Goal: Information Seeking & Learning: Learn about a topic

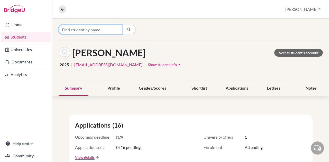
click at [105, 27] on input "Find student by name..." at bounding box center [91, 30] width 64 height 10
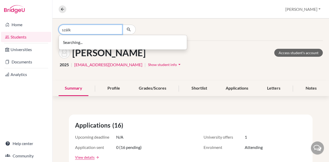
type input "szálk"
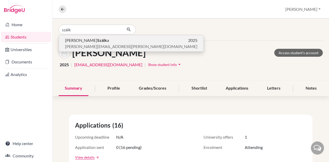
click at [95, 44] on span "[PERSON_NAME][EMAIL_ADDRESS][PERSON_NAME][DOMAIN_NAME]" at bounding box center [131, 46] width 132 height 6
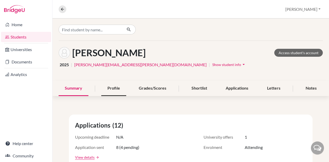
click at [103, 87] on div "Profile" at bounding box center [113, 88] width 25 height 15
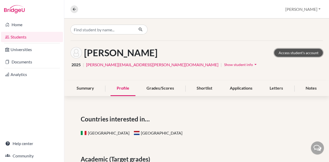
click at [279, 56] on link "Access student's account" at bounding box center [298, 53] width 49 height 8
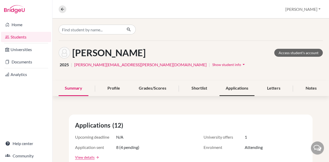
click at [229, 91] on div "Applications" at bounding box center [236, 88] width 35 height 15
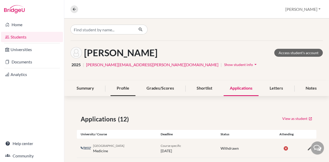
click at [128, 84] on div "Profile" at bounding box center [122, 88] width 25 height 15
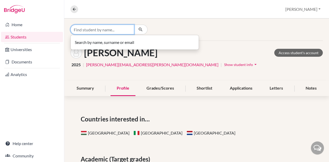
click at [129, 28] on input "Find student by name..." at bounding box center [102, 30] width 64 height 10
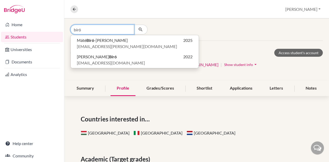
type input "bíró"
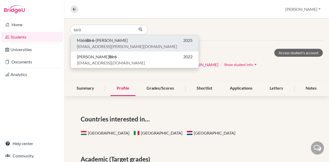
click button "Máté Bíró -Ujvári 2025 biro.ujvari.mate.szig@gmail.com" at bounding box center [135, 43] width 128 height 16
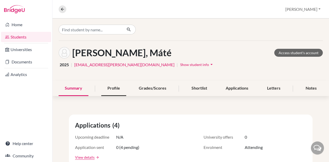
click at [110, 84] on div "Profile" at bounding box center [113, 88] width 25 height 15
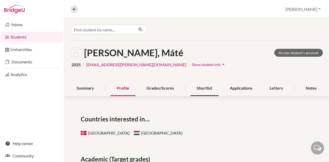
click at [207, 83] on div "Shortlist" at bounding box center [204, 88] width 28 height 15
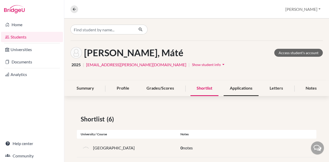
click at [237, 88] on div "Applications" at bounding box center [240, 88] width 35 height 15
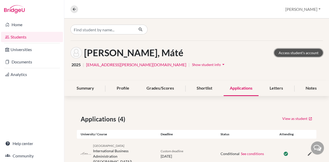
click at [283, 51] on link "Access student's account" at bounding box center [298, 53] width 49 height 8
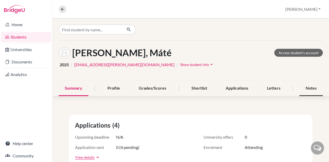
click at [299, 86] on div "Notes" at bounding box center [310, 88] width 23 height 15
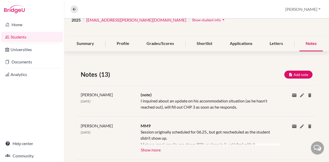
scroll to position [51, 0]
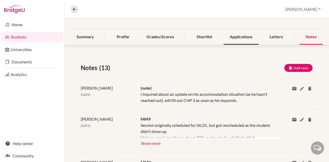
click at [241, 33] on div "Applications" at bounding box center [240, 37] width 35 height 15
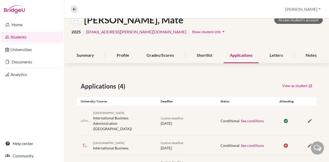
scroll to position [71, 0]
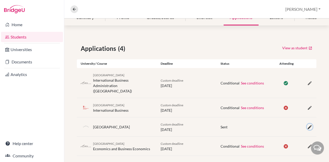
click at [307, 125] on icon "button" at bounding box center [309, 127] width 5 height 5
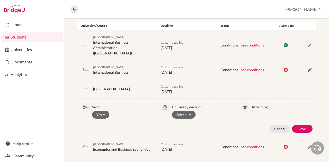
scroll to position [109, 0]
click at [256, 102] on p "Attending?" at bounding box center [281, 105] width 61 height 7
click at [273, 125] on button "Cancel" at bounding box center [279, 129] width 21 height 8
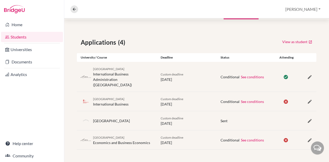
scroll to position [71, 0]
